Goal: Task Accomplishment & Management: Manage account settings

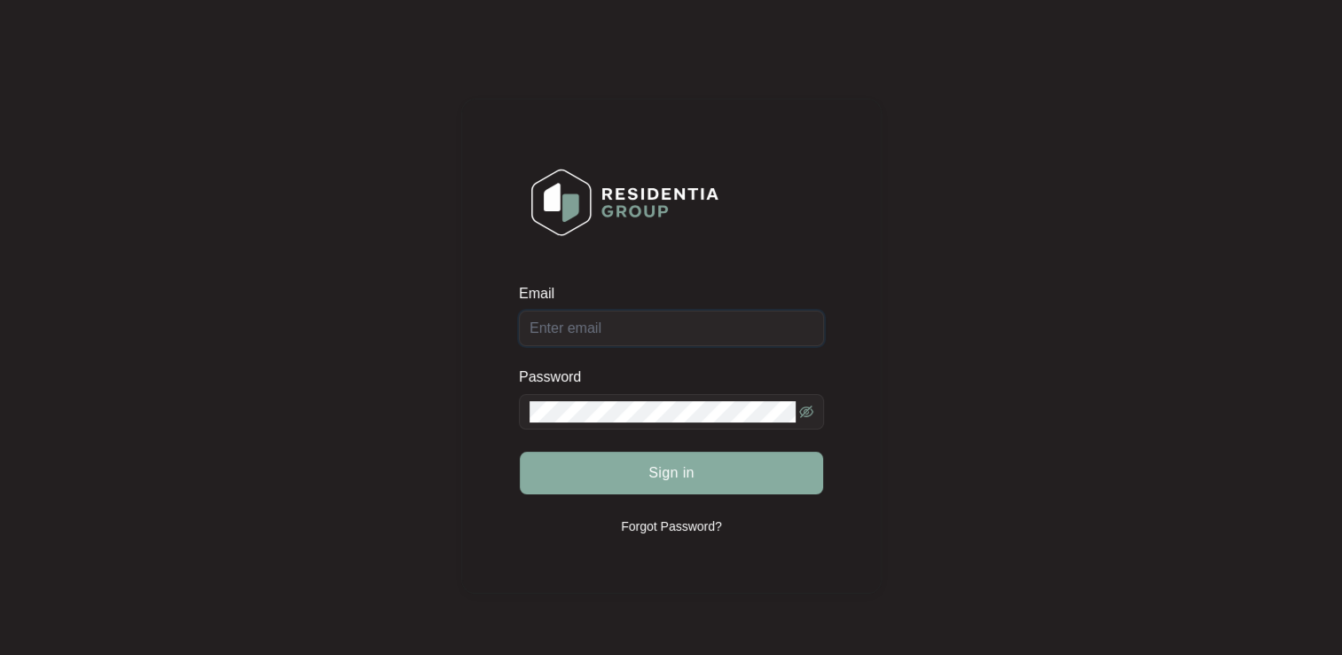
type input "[EMAIL_ADDRESS][DOMAIN_NAME]"
click at [718, 476] on button "Sign in" at bounding box center [671, 472] width 303 height 43
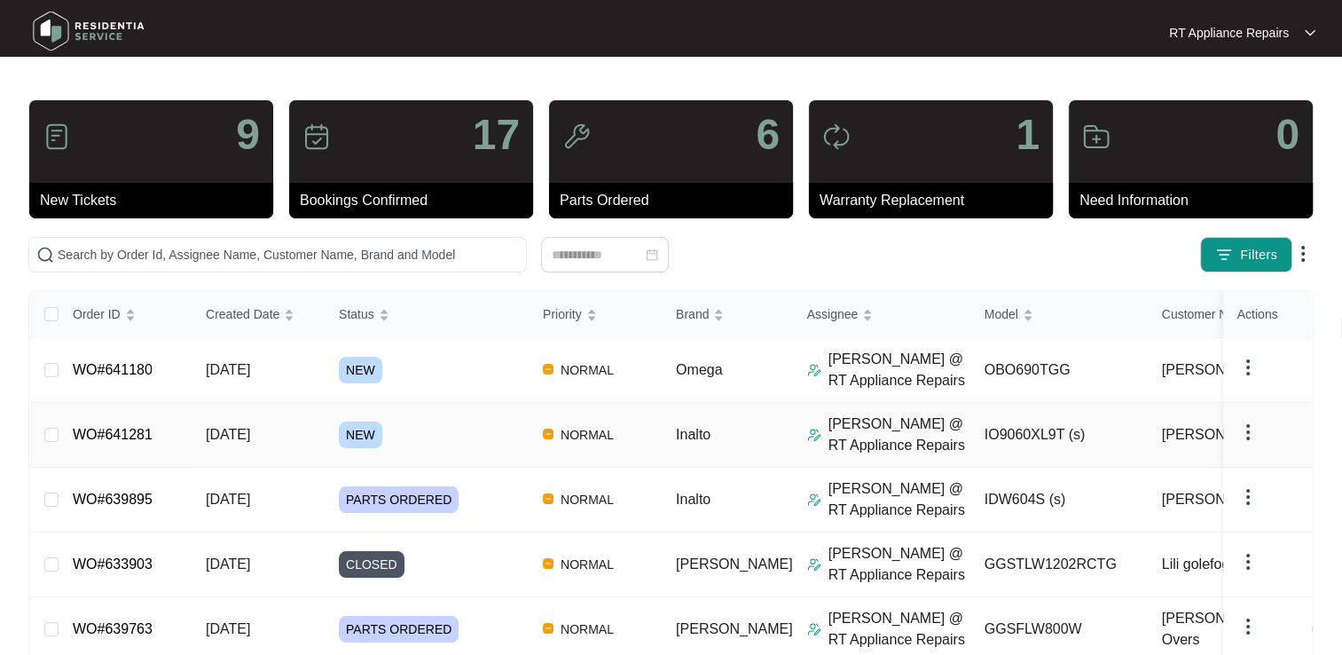
click at [128, 431] on link "WO#641281" at bounding box center [113, 434] width 80 height 15
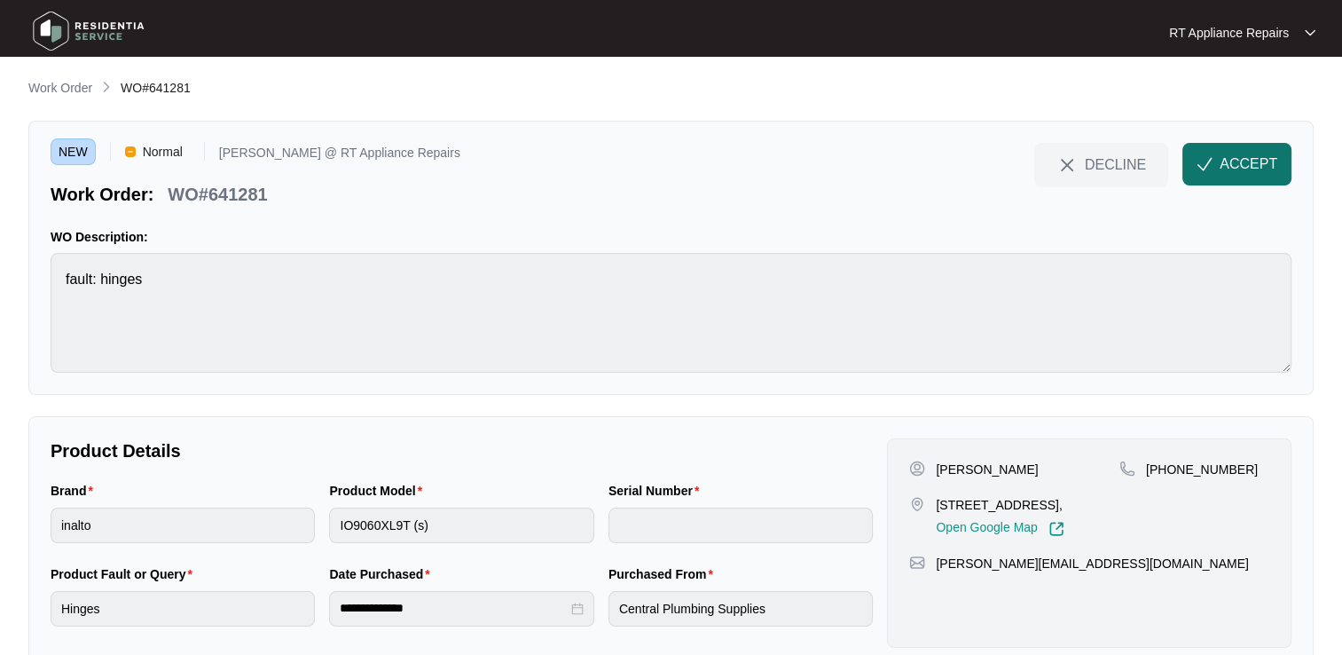
click at [1265, 169] on span "ACCEPT" at bounding box center [1249, 163] width 58 height 21
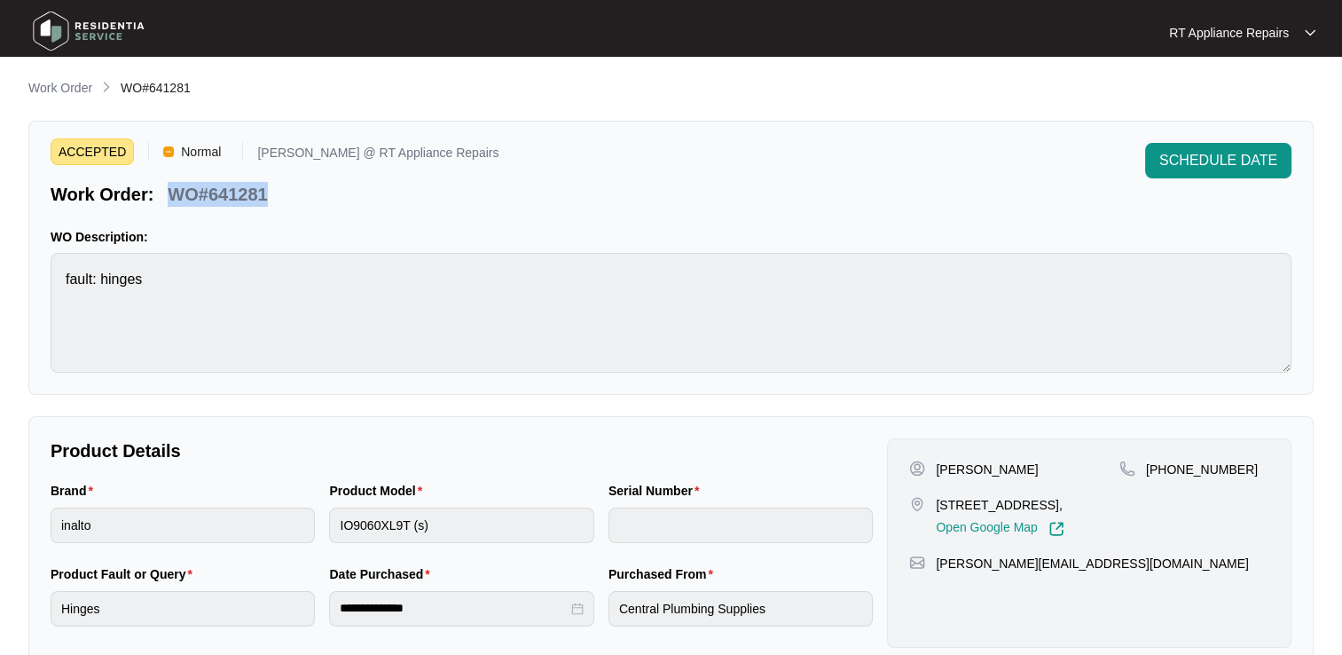
drag, startPoint x: 169, startPoint y: 196, endPoint x: 220, endPoint y: 198, distance: 50.6
click at [275, 197] on div "Work Order: WO#641281" at bounding box center [275, 191] width 448 height 31
copy p "WO#641281"
click at [457, 187] on div "ACCEPTED Normal [PERSON_NAME] @ RT Appliance Repairs Work Order: WO#641281 SCHE…" at bounding box center [671, 175] width 1241 height 64
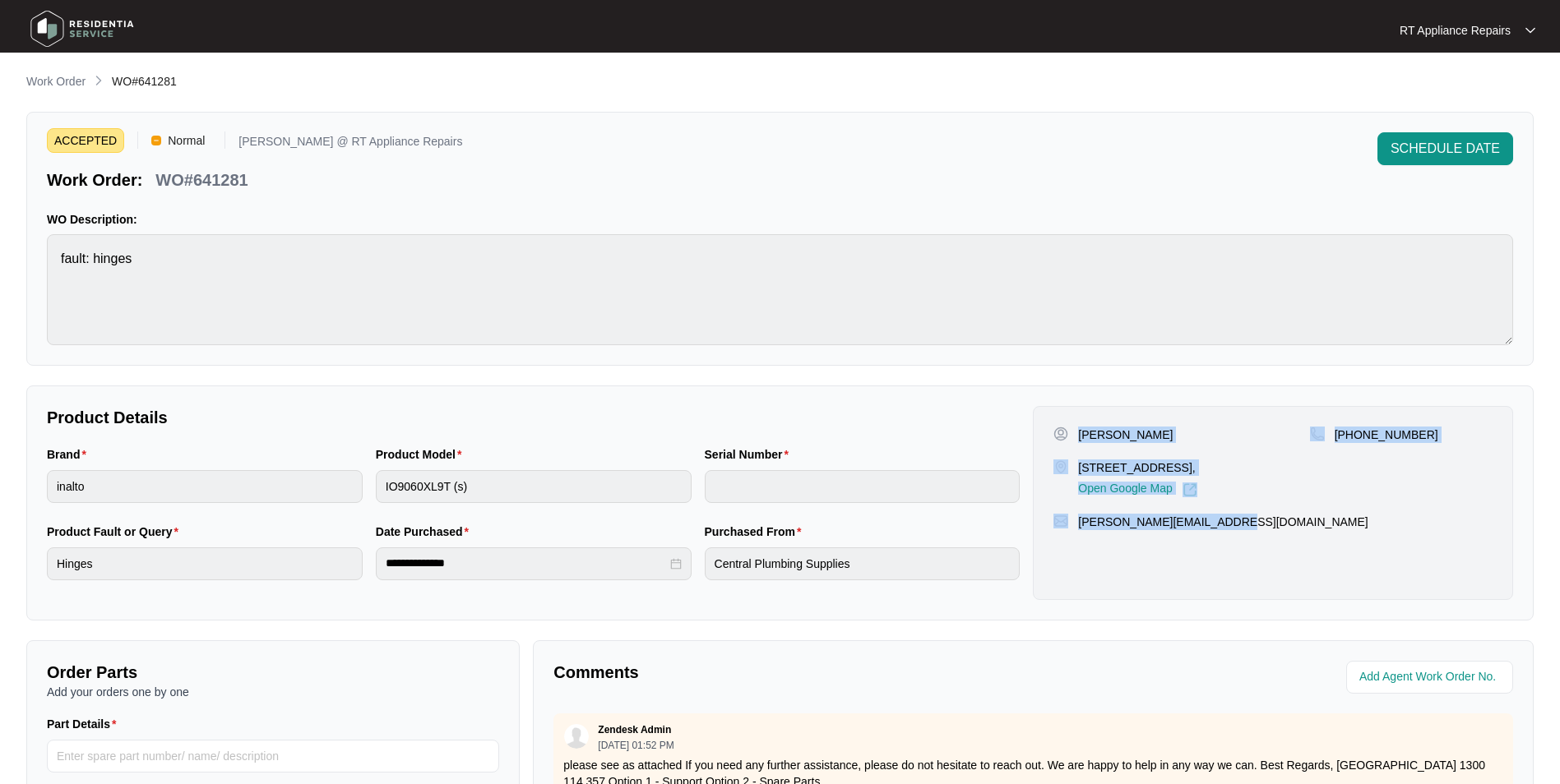
drag, startPoint x: 1078, startPoint y: 439, endPoint x: 1206, endPoint y: 536, distance: 160.6
click at [1231, 540] on div "[PERSON_NAME] 48 cypress Cres - Burpengary, Burpengary QLD 4505, [GEOGRAPHIC_DA…" at bounding box center [1273, 502] width 480 height 194
copy div "[PERSON_NAME] 48 cypress Cres - Burpengary, Burpengary QLD 4505, [GEOGRAPHIC_DA…"
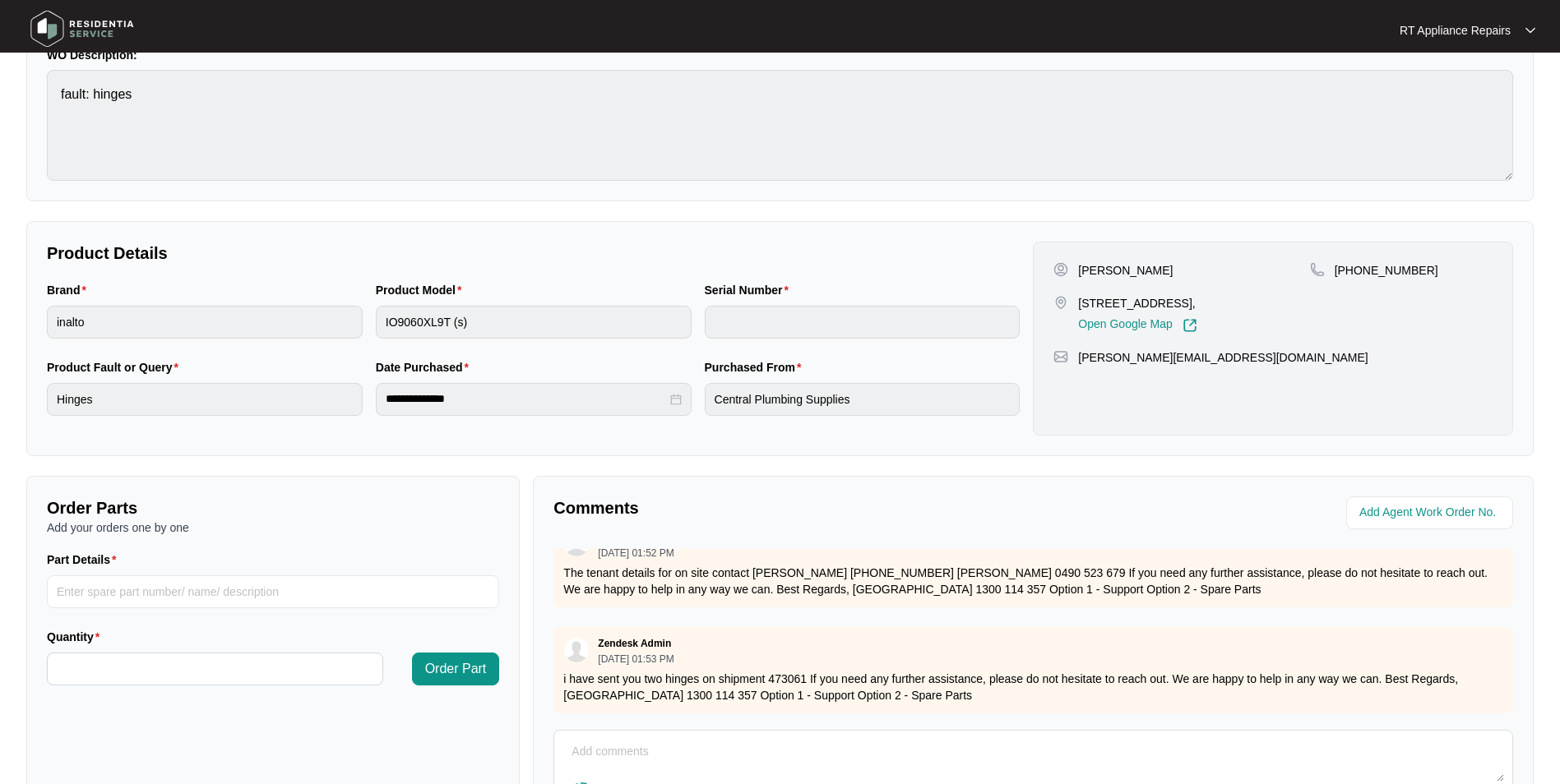
scroll to position [117, 0]
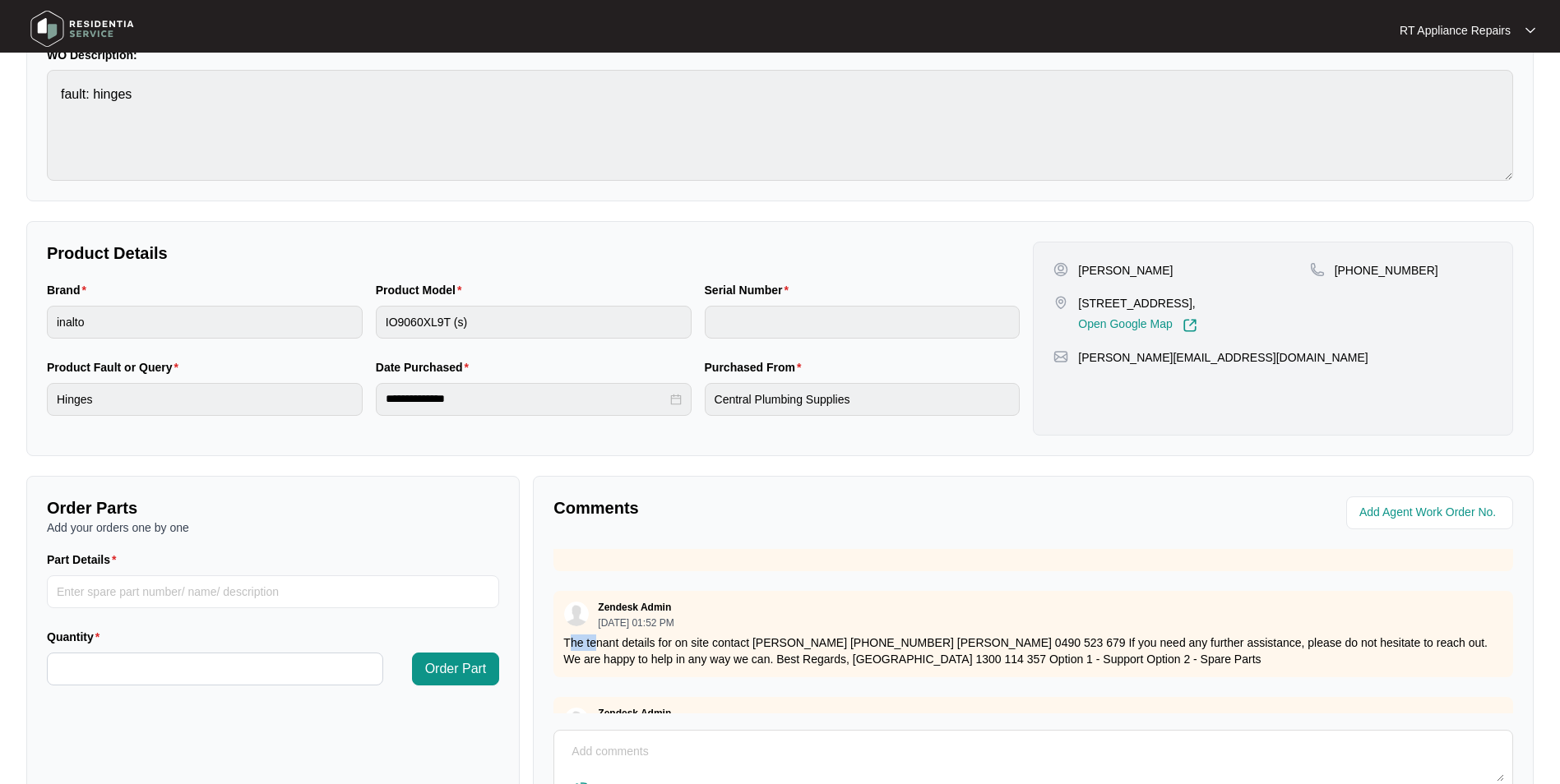
drag, startPoint x: 572, startPoint y: 645, endPoint x: 599, endPoint y: 649, distance: 27.3
click at [599, 606] on p "The tenant details for on site contact [PERSON_NAME] [PHONE_NUMBER] [PERSON_NAM…" at bounding box center [1034, 651] width 940 height 32
click at [559, 606] on div "Zendesk Admin [DATE] 01:52 PM The tenant details for on site contact [PERSON_NA…" at bounding box center [1033, 634] width 959 height 86
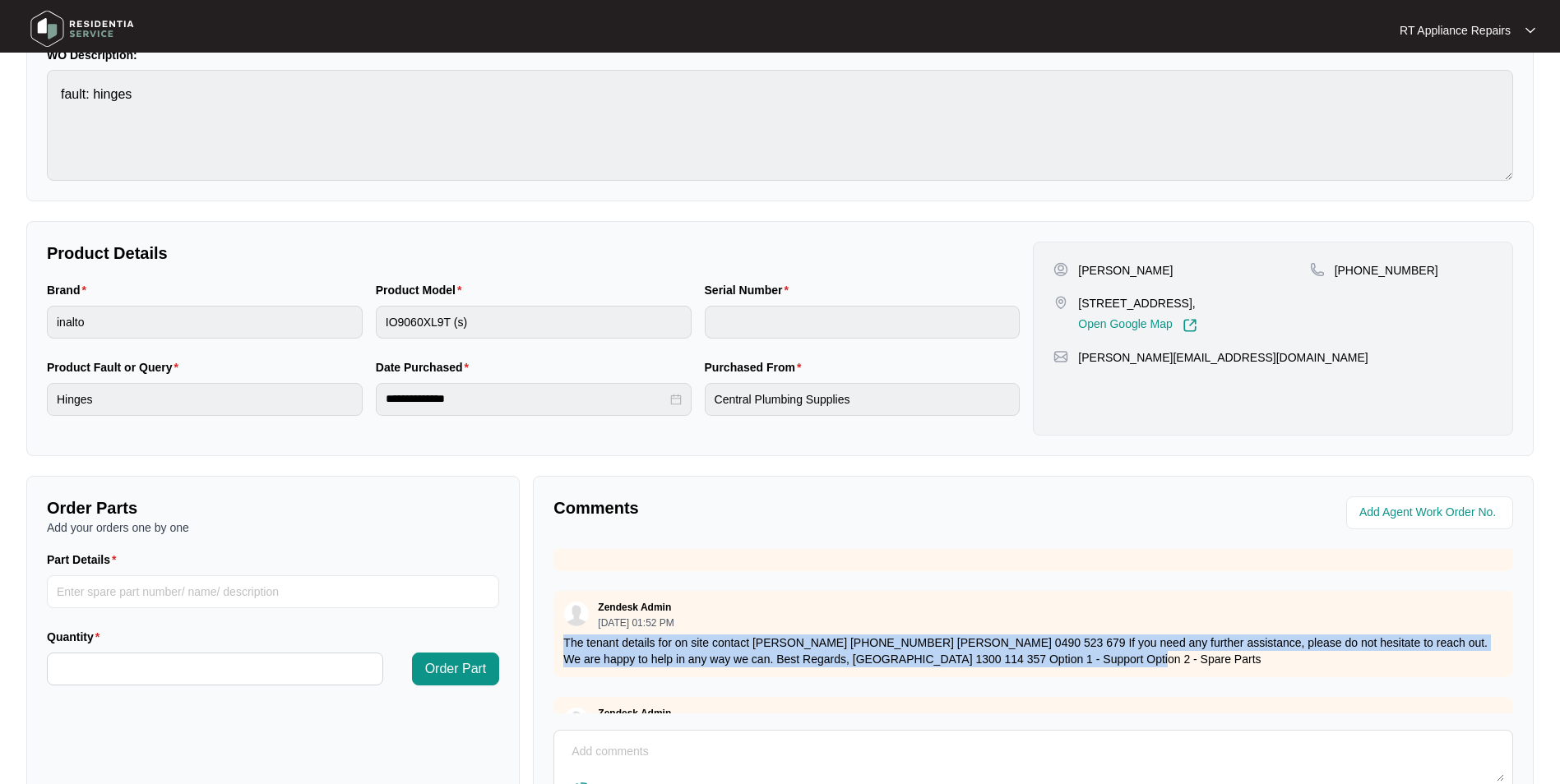
drag, startPoint x: 565, startPoint y: 644, endPoint x: 1100, endPoint y: 655, distance: 535.1
click at [1100, 606] on p "The tenant details for on site contact [PERSON_NAME] [PHONE_NUMBER] [PERSON_NAM…" at bounding box center [1034, 651] width 940 height 32
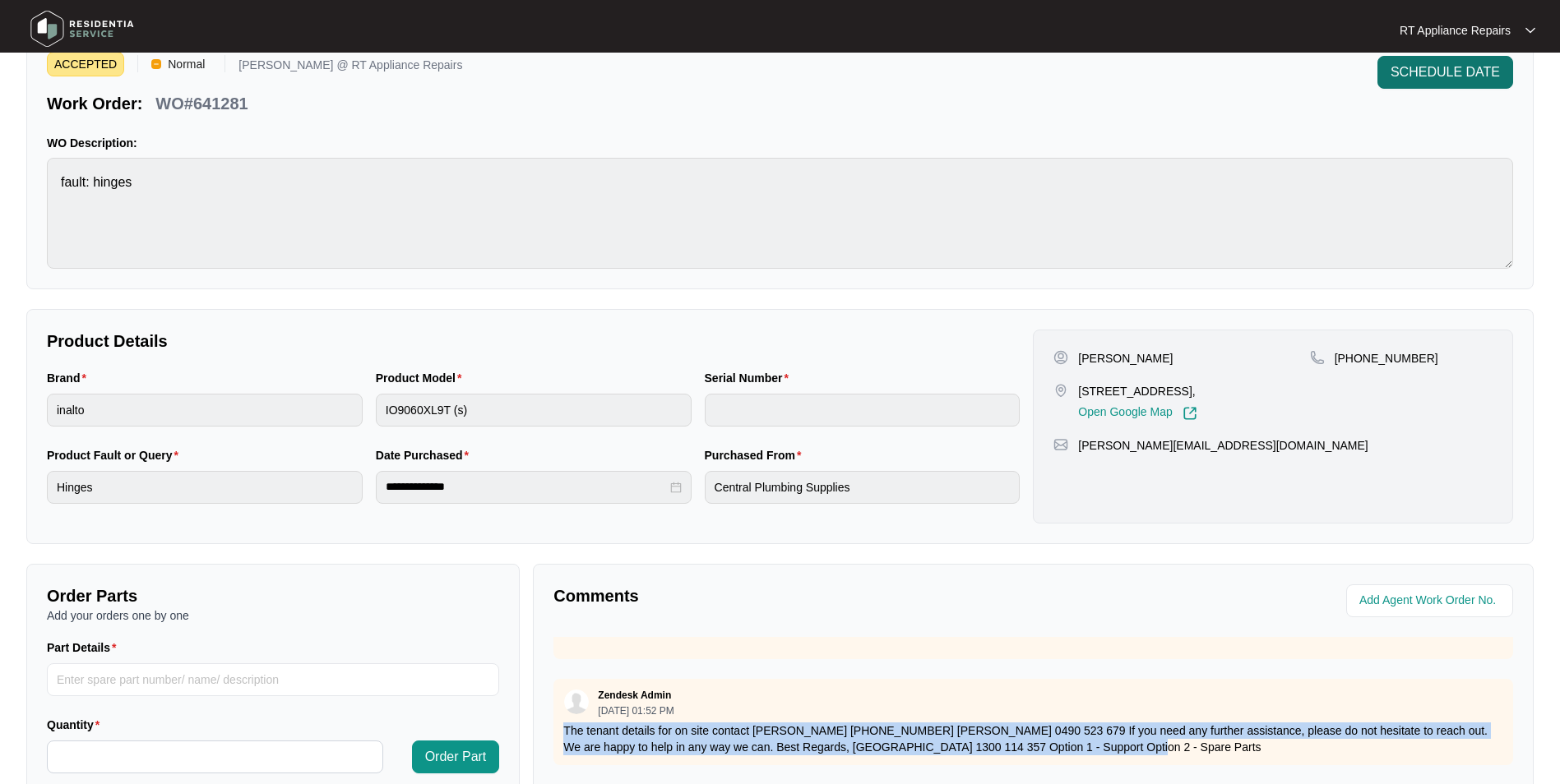
scroll to position [0, 0]
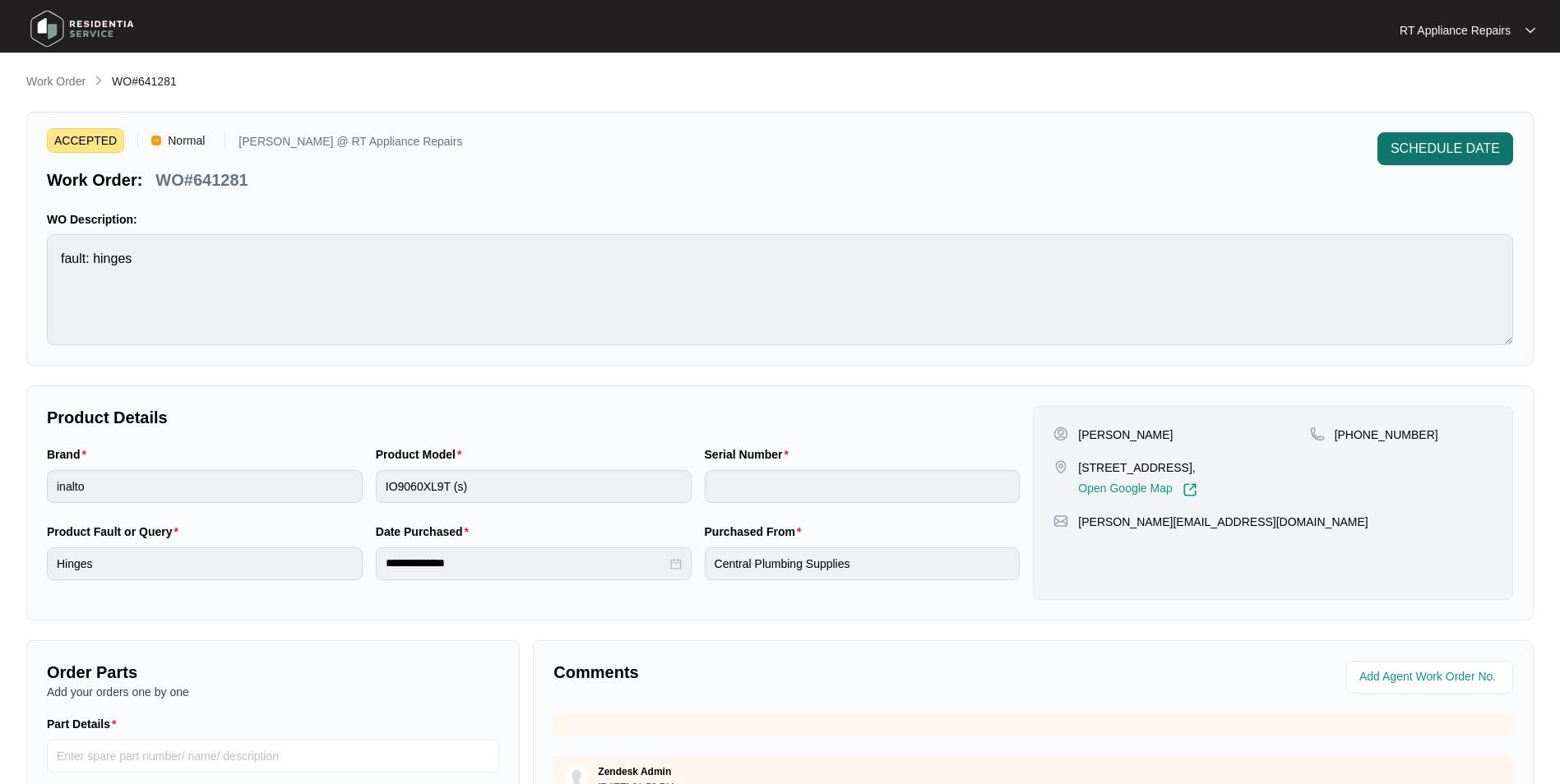
click at [1243, 141] on span "SCHEDULE DATE" at bounding box center [1445, 148] width 109 height 19
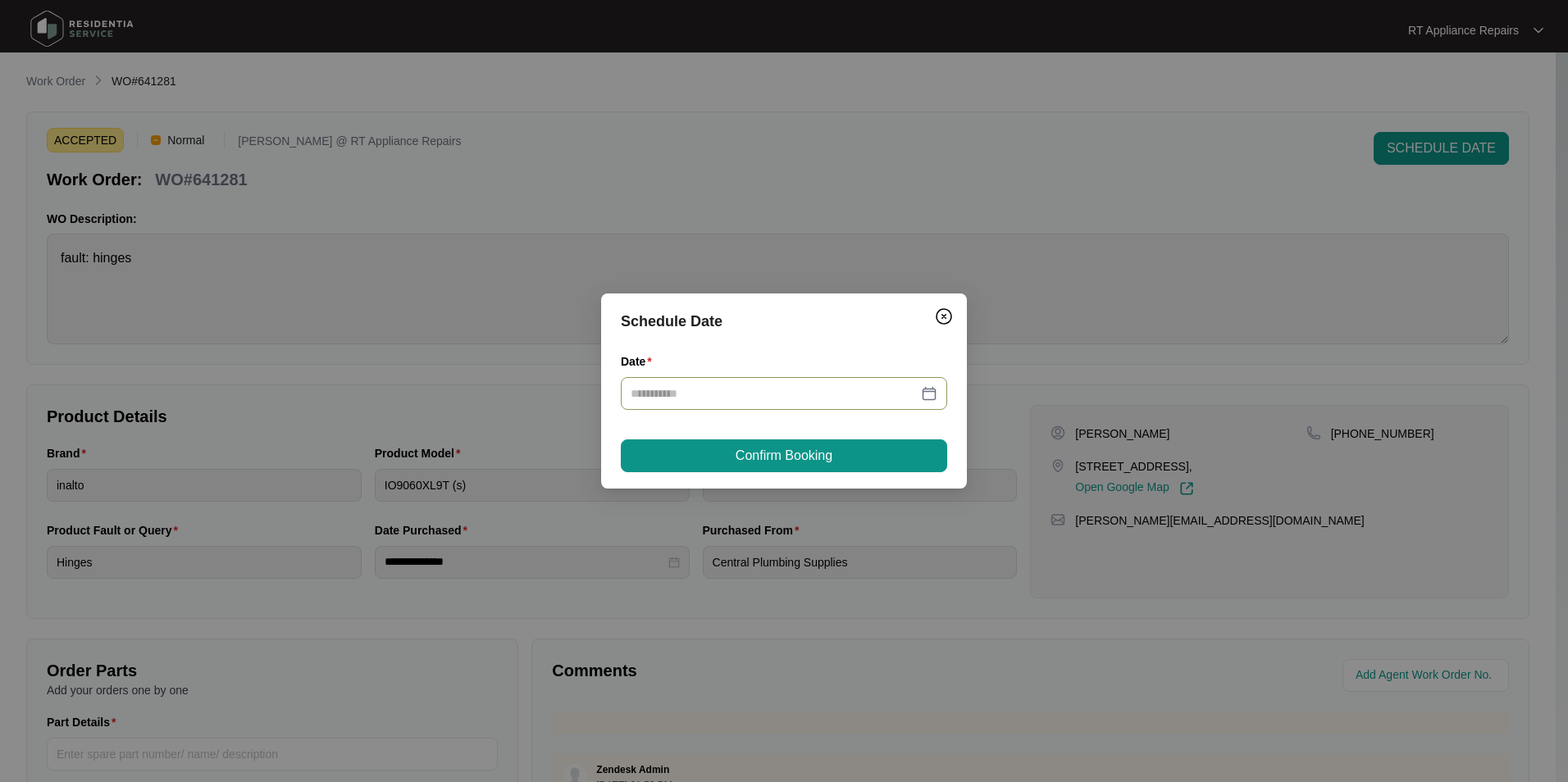
click at [720, 403] on div at bounding box center [783, 393] width 326 height 32
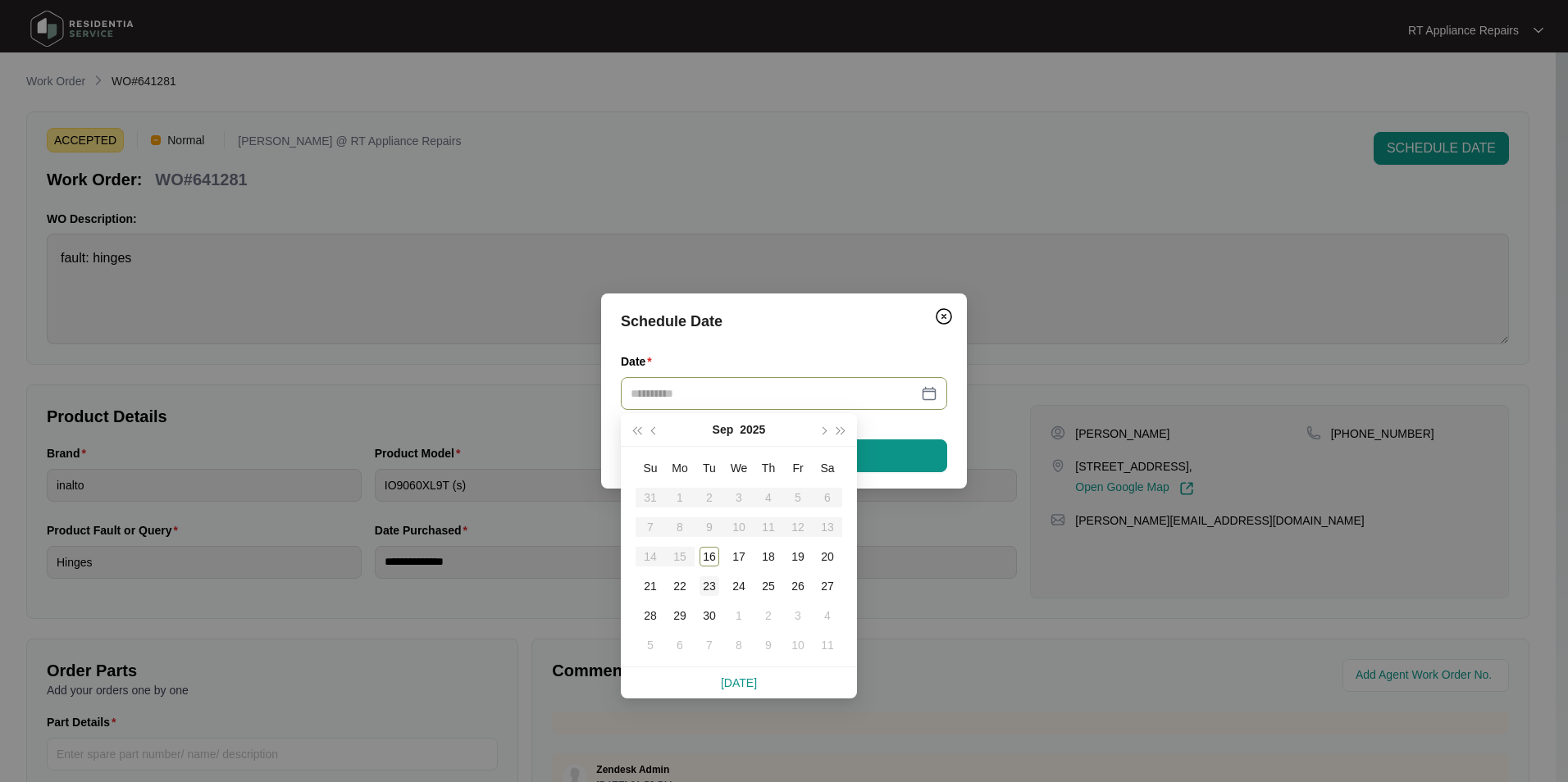
click at [707, 585] on div "23" at bounding box center [709, 586] width 19 height 19
type input "**********"
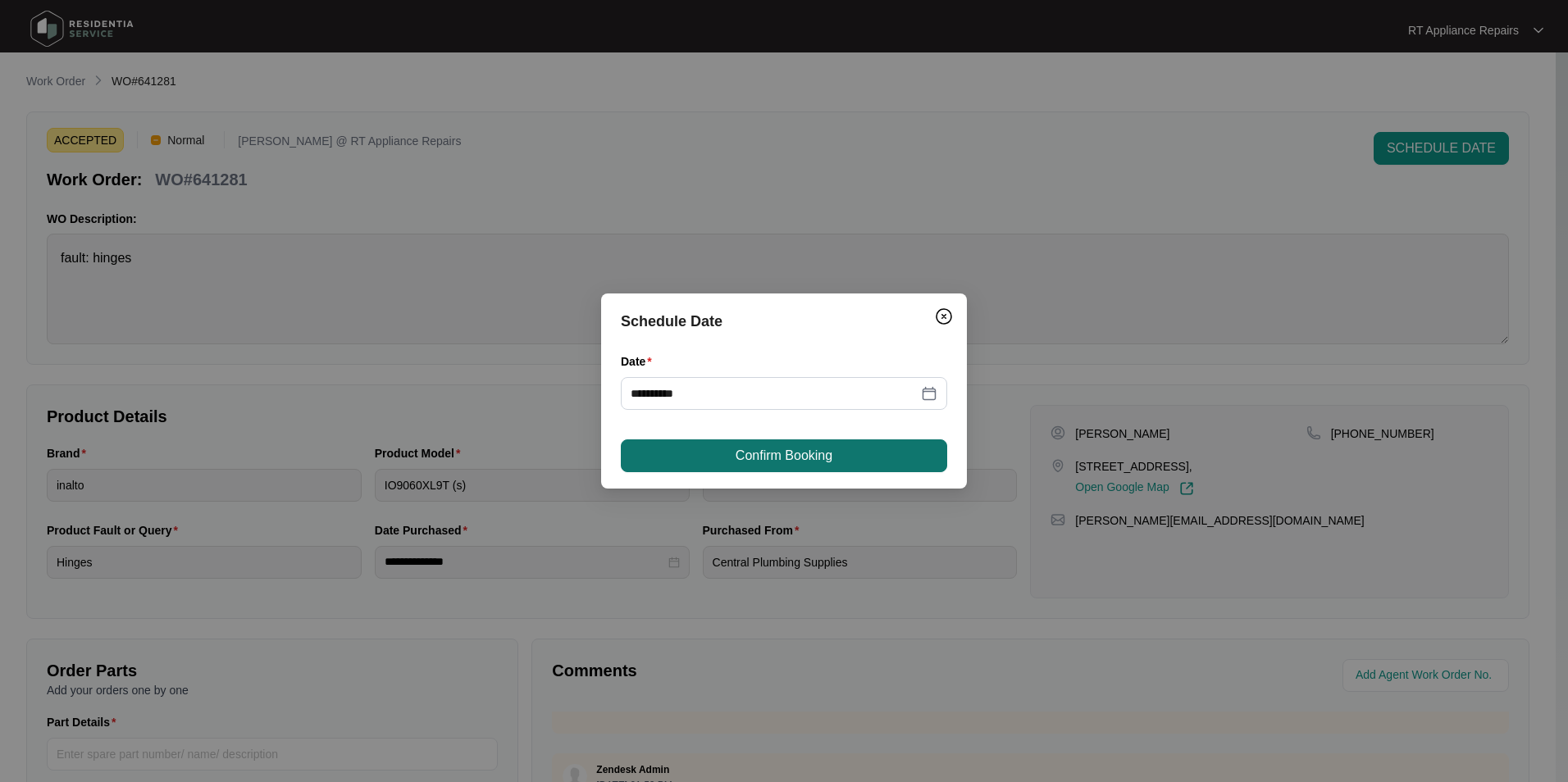
click at [810, 460] on span "Confirm Booking" at bounding box center [784, 456] width 97 height 19
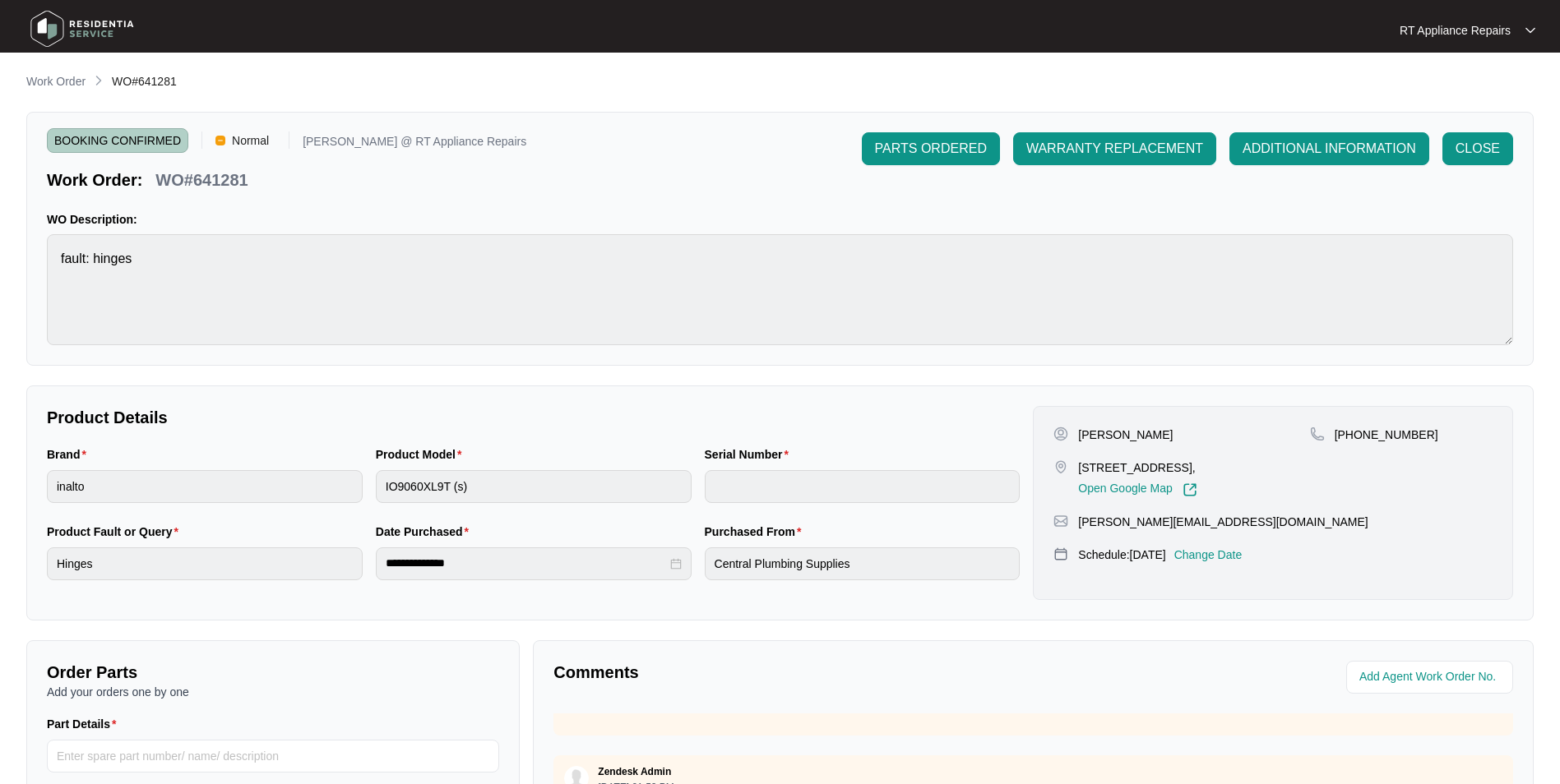
click at [1243, 32] on p "RT Appliance Repairs" at bounding box center [1455, 31] width 111 height 17
click at [63, 82] on p "Work Order" at bounding box center [56, 82] width 59 height 17
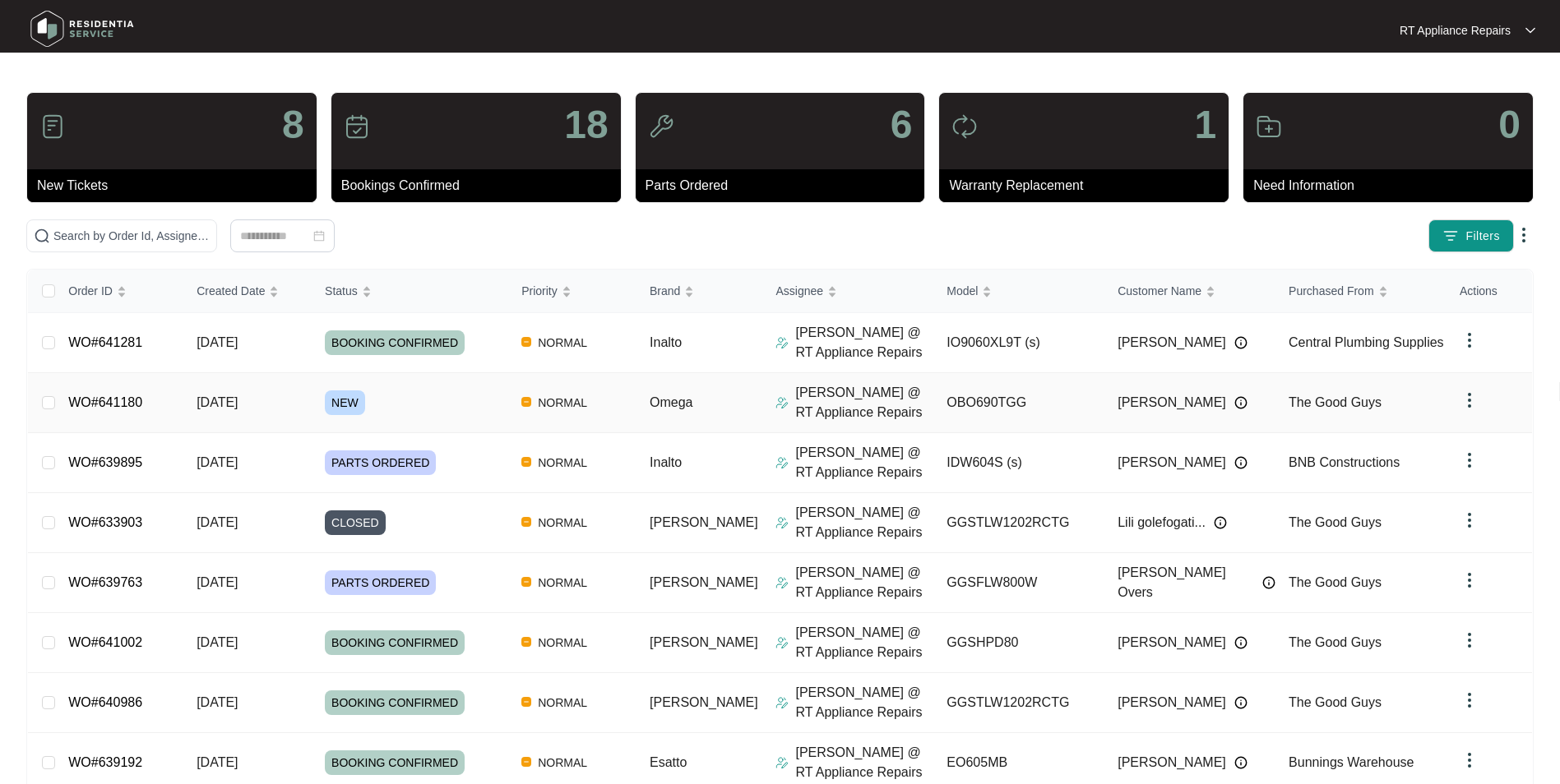
click at [97, 399] on link "WO#641180" at bounding box center [106, 402] width 74 height 14
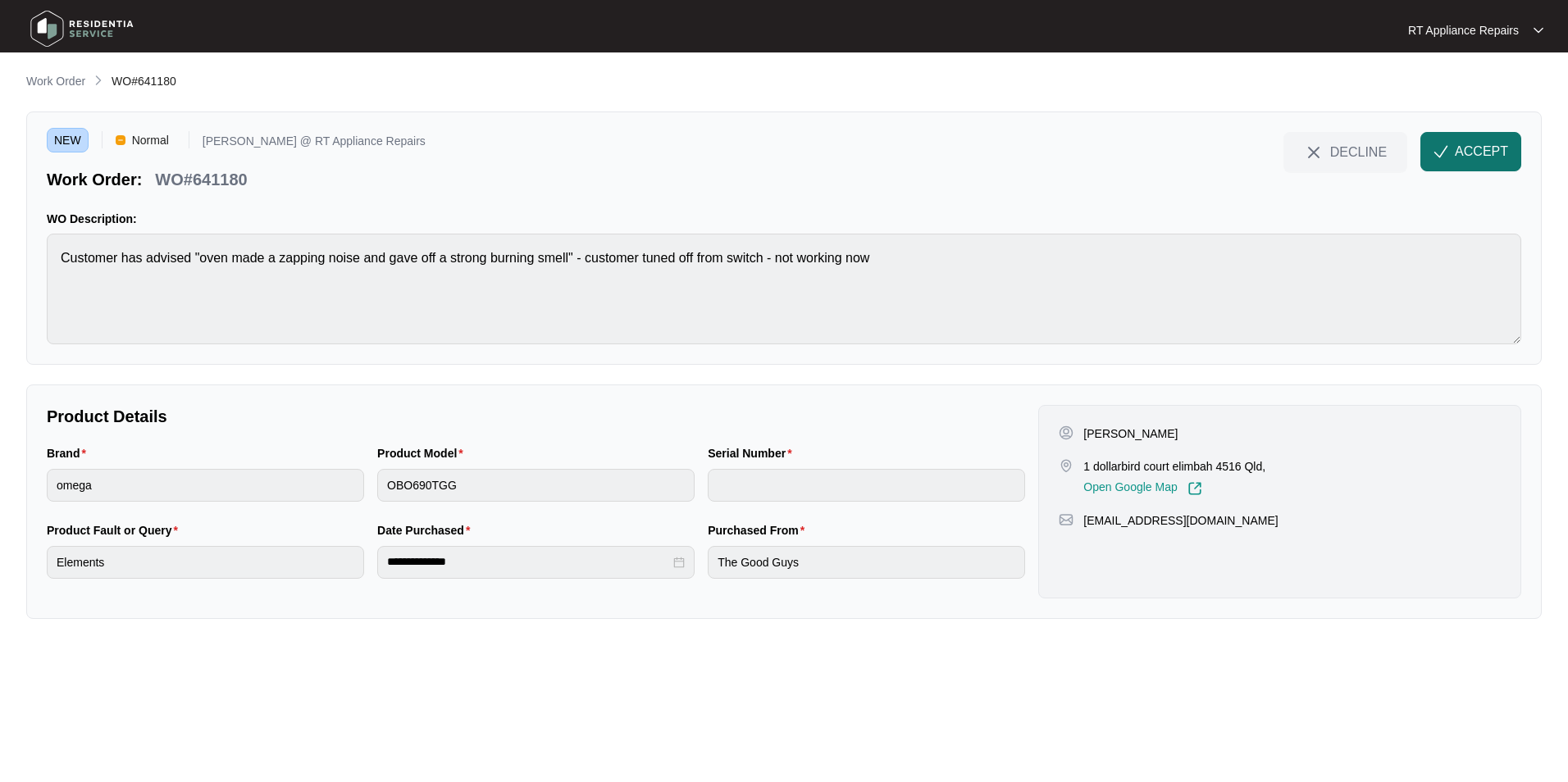
click at [1240, 154] on span "ACCEPT" at bounding box center [1482, 151] width 54 height 19
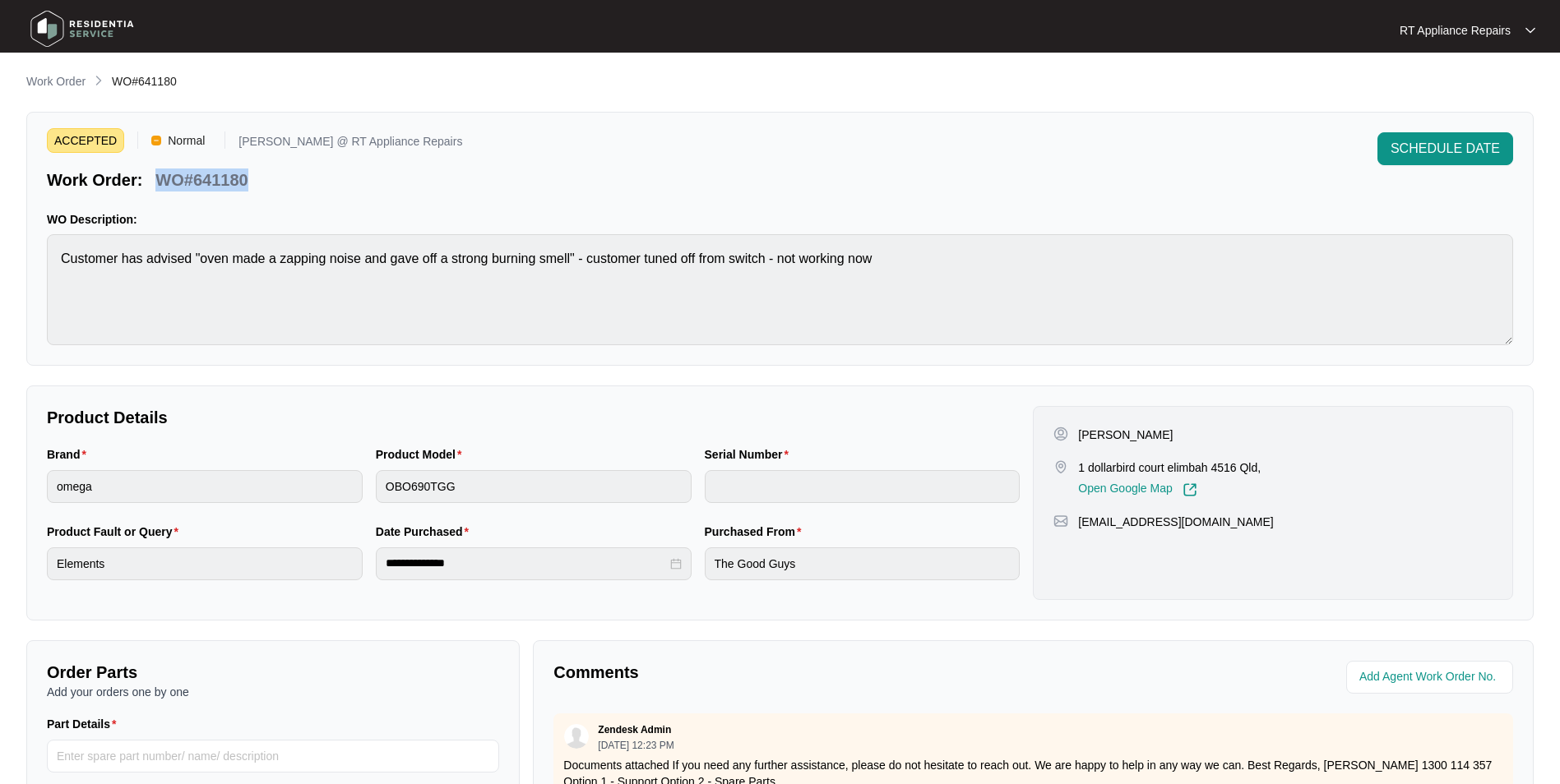
drag, startPoint x: 158, startPoint y: 186, endPoint x: 241, endPoint y: 188, distance: 83.0
click at [251, 185] on div "WO#641180" at bounding box center [202, 177] width 106 height 29
copy p "WO#641180"
click at [445, 171] on div "ACCEPTED Normal [PERSON_NAME] @ RT Appliance Repairs Work Order: WO#641180 SCHE…" at bounding box center [780, 162] width 1466 height 59
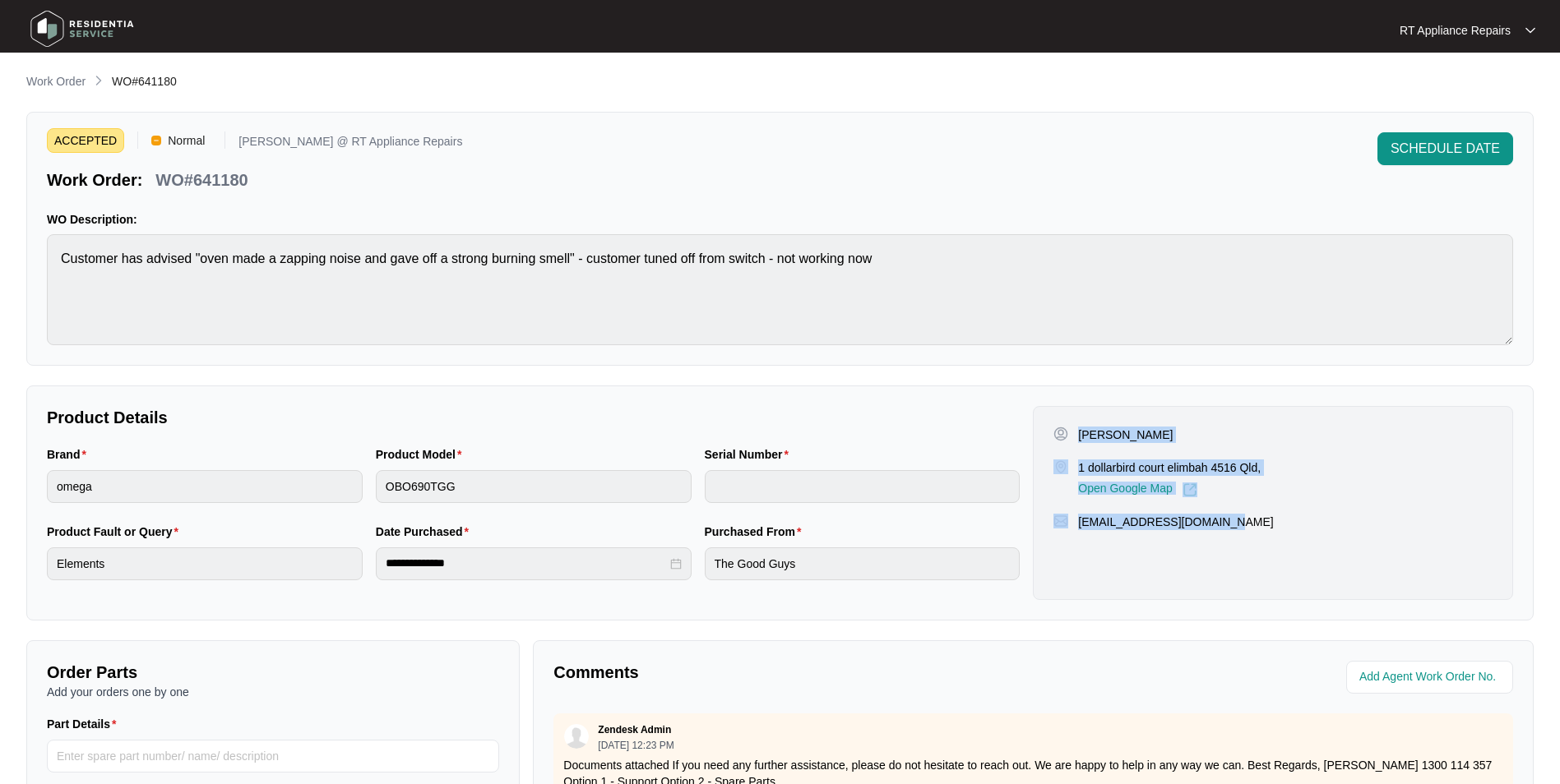
drag, startPoint x: 1080, startPoint y: 433, endPoint x: 1171, endPoint y: 522, distance: 127.3
click at [1217, 525] on div "[PERSON_NAME] Clout [STREET_ADDRESS], Open Google Map [EMAIL_ADDRESS][DOMAIN_NA…" at bounding box center [1273, 502] width 480 height 194
copy div "[PERSON_NAME] Clout [STREET_ADDRESS], Open Google Map [EMAIL_ADDRESS][DOMAIN_NA…"
click at [1243, 34] on p "RT Appliance Repairs" at bounding box center [1455, 31] width 111 height 17
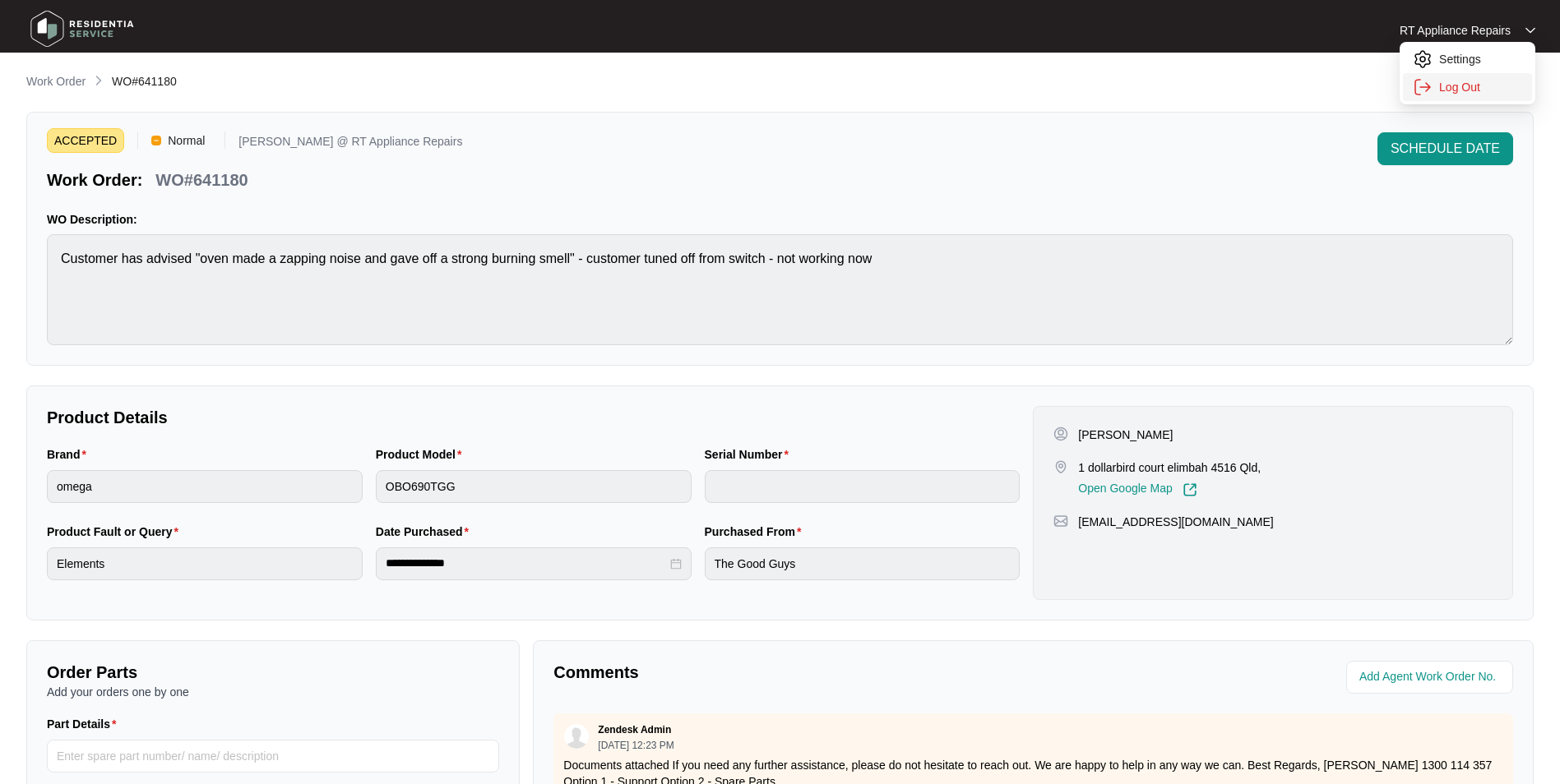
click at [1243, 91] on p "Log Out" at bounding box center [1480, 87] width 83 height 17
